Goal: Transaction & Acquisition: Purchase product/service

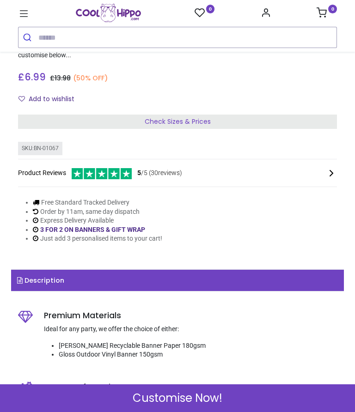
scroll to position [285, 0]
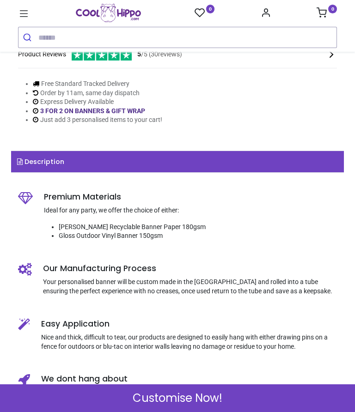
click at [171, 404] on span "Customise Now!" at bounding box center [178, 399] width 90 height 16
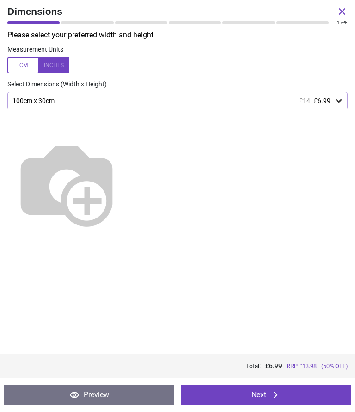
click at [126, 143] on img at bounding box center [66, 183] width 118 height 118
click at [339, 99] on icon at bounding box center [338, 100] width 9 height 9
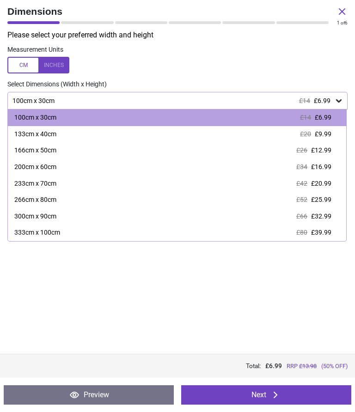
click at [247, 314] on div "Please select your preferred width and height Measurement Units Select Dimensio…" at bounding box center [177, 192] width 355 height 324
click at [338, 98] on icon at bounding box center [338, 100] width 9 height 9
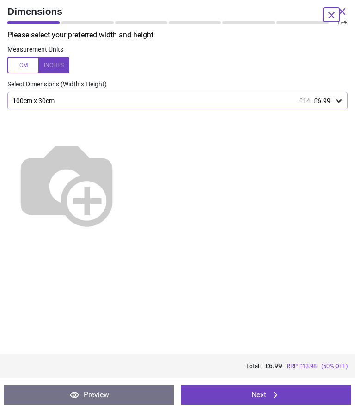
click at [339, 96] on icon at bounding box center [338, 100] width 9 height 9
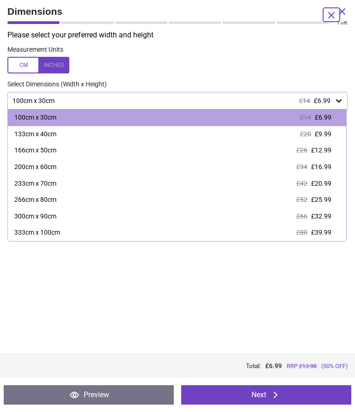
click at [57, 159] on div "200cm x 60cm £34 £16.99" at bounding box center [177, 167] width 338 height 17
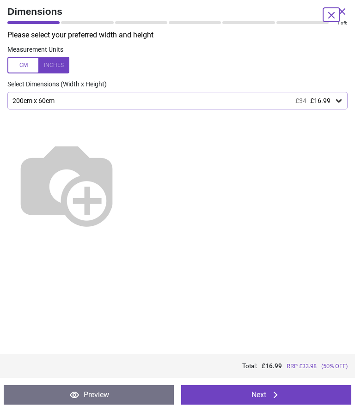
click at [272, 402] on button "Next" at bounding box center [266, 394] width 170 height 19
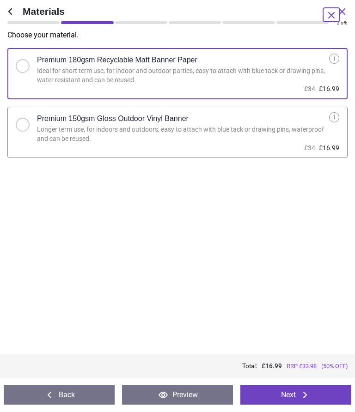
click at [105, 120] on h2 "Premium 150gsm Gloss Outdoor Vinyl Banner" at bounding box center [113, 119] width 152 height 10
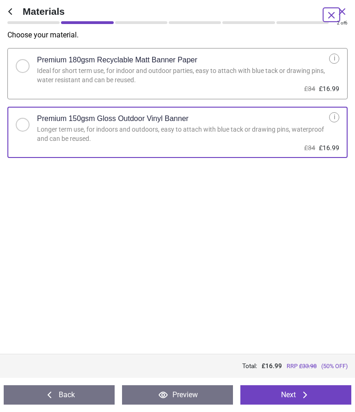
click at [284, 397] on button "Next" at bounding box center [295, 394] width 111 height 19
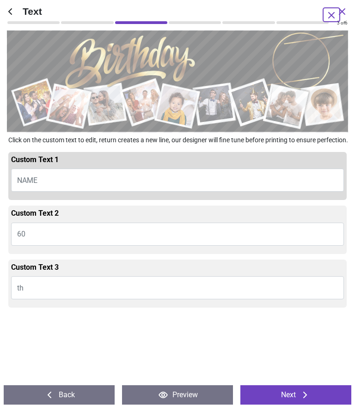
click at [48, 189] on button "NAME" at bounding box center [177, 180] width 333 height 23
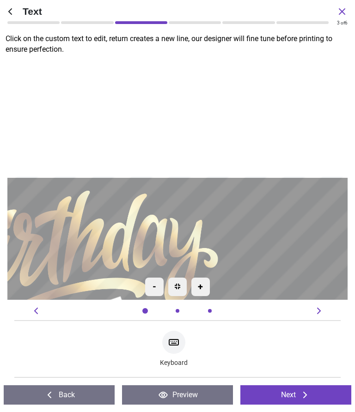
click at [176, 348] on div at bounding box center [173, 342] width 23 height 23
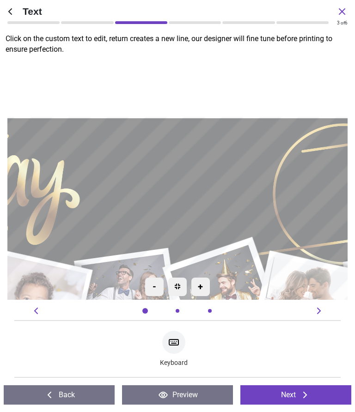
click at [181, 331] on div at bounding box center [173, 342] width 23 height 23
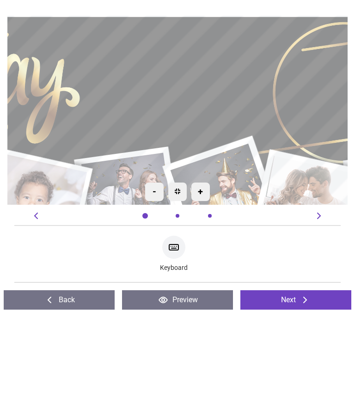
type textarea "*"
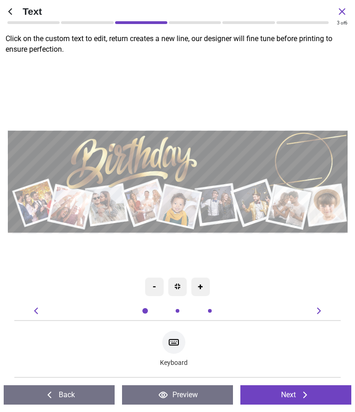
type textarea "******"
click at [297, 402] on button "Next" at bounding box center [295, 394] width 111 height 19
